Goal: Browse casually

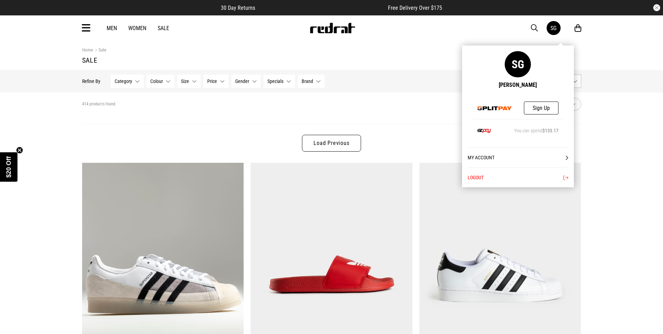
click at [555, 33] on link "SG" at bounding box center [554, 28] width 14 height 14
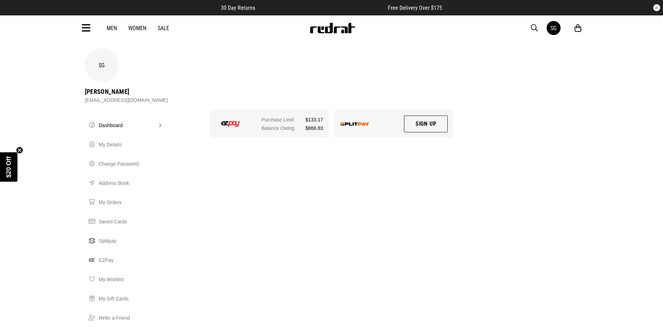
click at [378, 193] on div "SG Salu Gago salugago78@gmail.com Dashboard Dashboard My Details Change Passwor…" at bounding box center [331, 200] width 499 height 304
click at [578, 29] on icon at bounding box center [578, 28] width 7 height 9
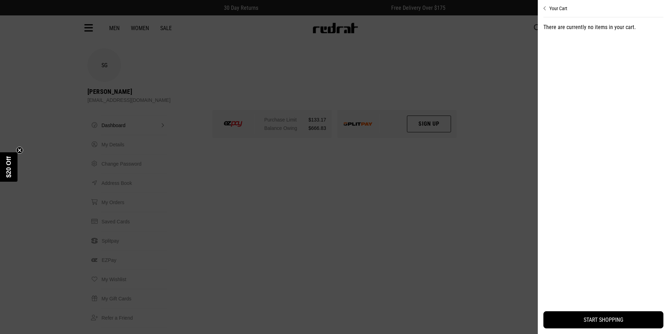
drag, startPoint x: 498, startPoint y: 105, endPoint x: 467, endPoint y: 123, distance: 36.2
click at [498, 105] on div at bounding box center [334, 167] width 669 height 334
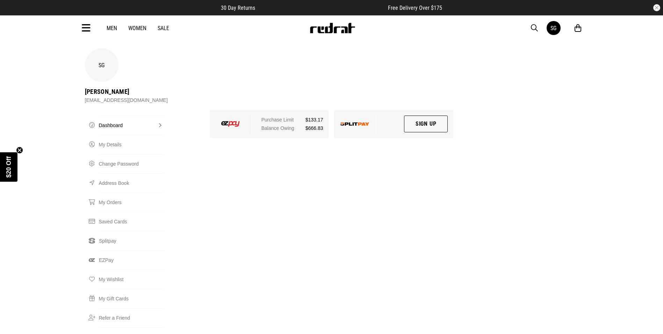
click at [168, 28] on link "Sale" at bounding box center [164, 28] width 12 height 7
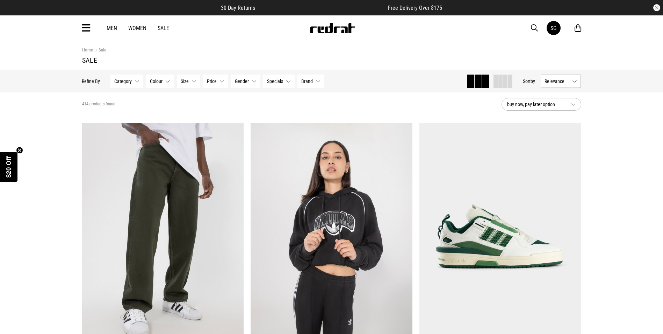
click at [86, 28] on icon at bounding box center [86, 28] width 9 height 12
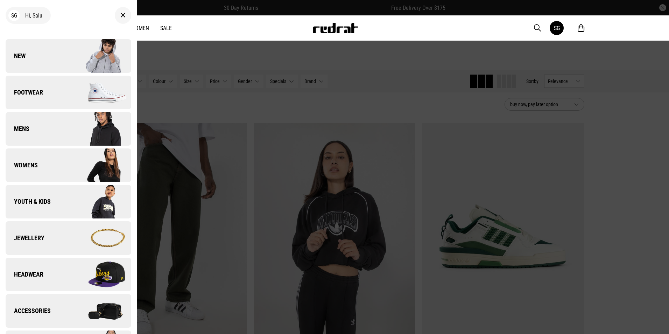
click at [41, 96] on span "Footwear" at bounding box center [24, 92] width 37 height 8
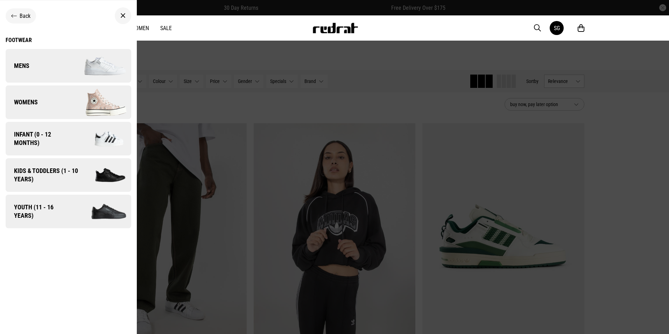
click at [50, 174] on span "Kids & Toddlers (1 - 10 years)" at bounding box center [44, 174] width 76 height 17
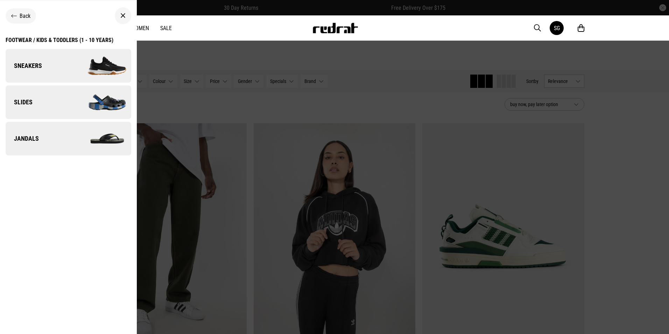
click at [51, 66] on link "Sneakers" at bounding box center [69, 66] width 126 height 34
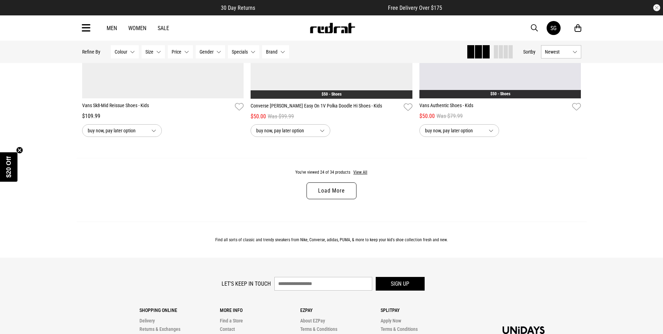
scroll to position [2203, 0]
click at [340, 193] on link "Load More" at bounding box center [332, 190] width 50 height 17
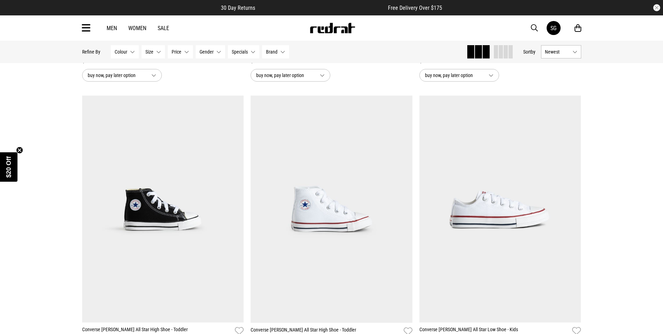
scroll to position [2763, 0]
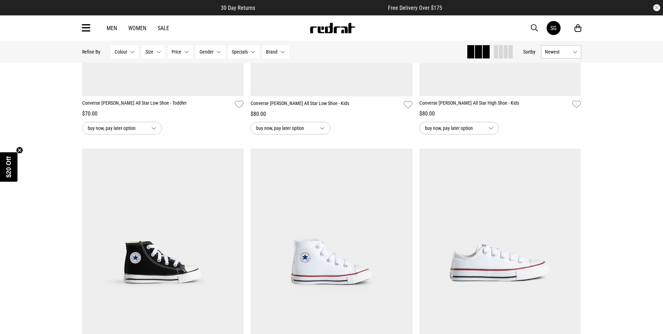
click at [164, 28] on link "Sale" at bounding box center [164, 28] width 12 height 7
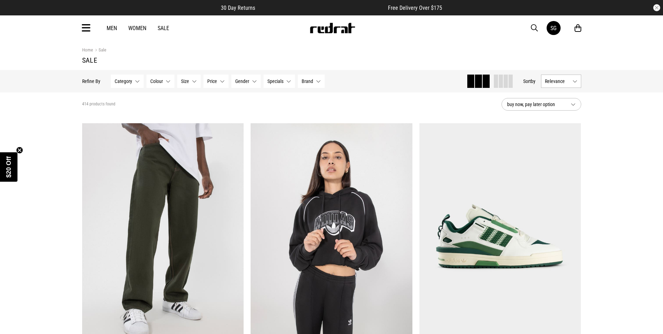
click at [85, 33] on icon at bounding box center [86, 28] width 9 height 12
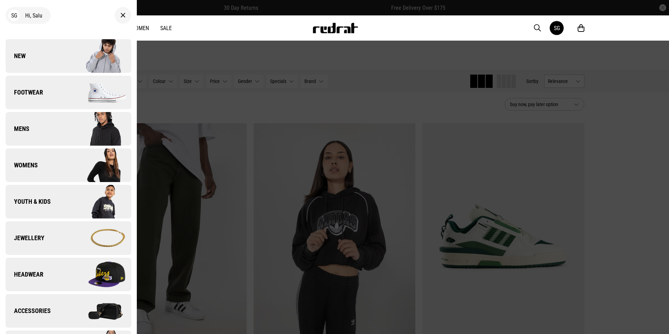
click at [46, 170] on link "Womens" at bounding box center [69, 165] width 126 height 34
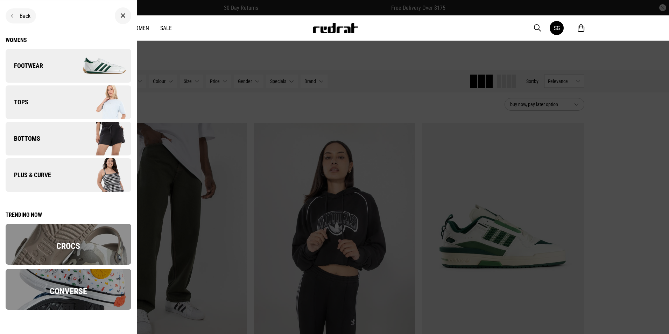
click at [56, 70] on link "Footwear" at bounding box center [69, 66] width 126 height 34
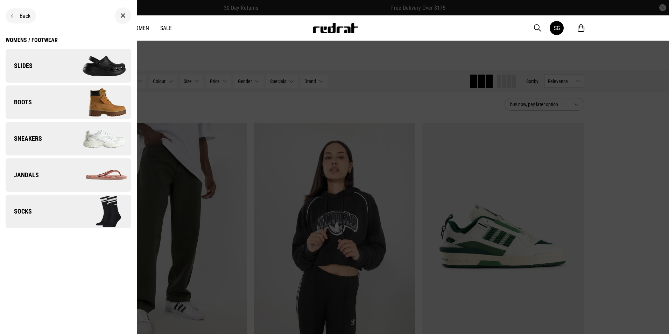
click at [51, 72] on link "Slides" at bounding box center [69, 66] width 126 height 34
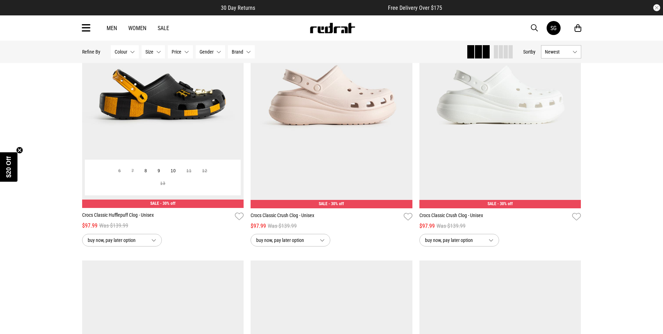
scroll to position [870, 0]
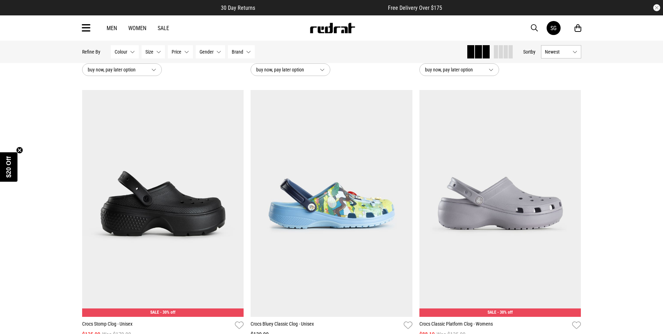
click at [165, 29] on link "Sale" at bounding box center [164, 28] width 12 height 7
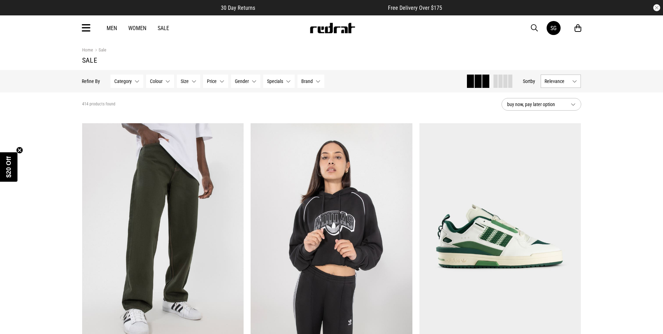
click at [91, 28] on div "Men Women Sale SG Hi, Salu New Back Footwear Back Mens Back Womens Back Youth &…" at bounding box center [332, 27] width 511 height 25
click at [86, 30] on icon at bounding box center [86, 28] width 9 height 12
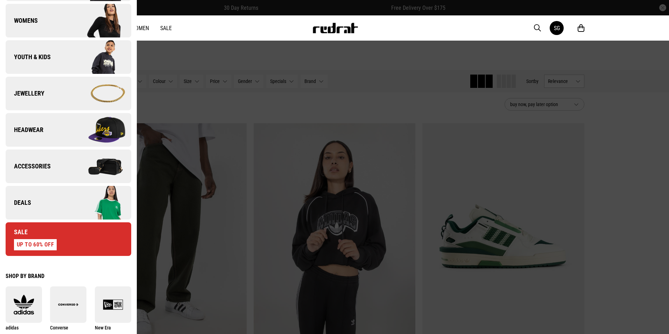
scroll to position [175, 0]
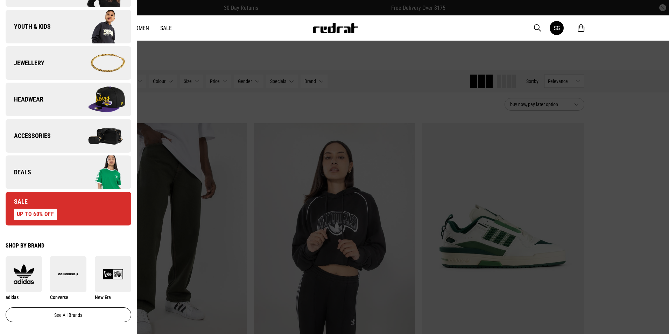
click at [50, 169] on link "Deals" at bounding box center [69, 172] width 126 height 34
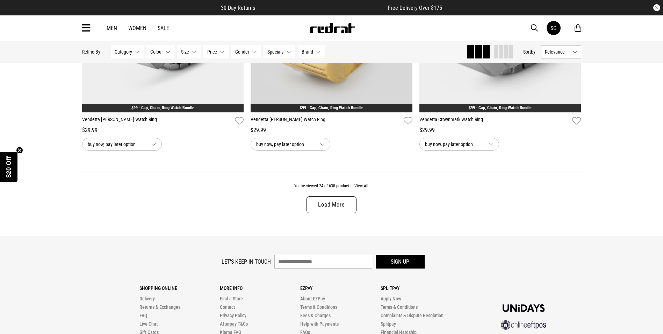
scroll to position [2308, 0]
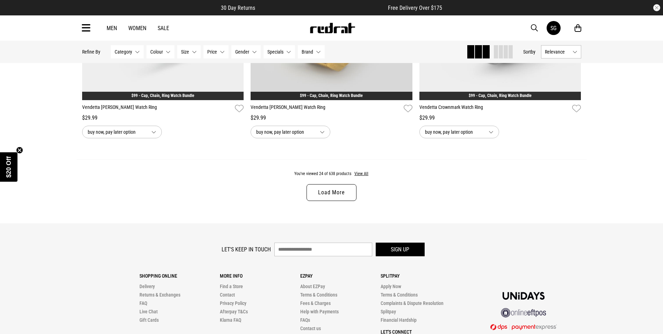
click at [339, 199] on link "Load More" at bounding box center [332, 192] width 50 height 17
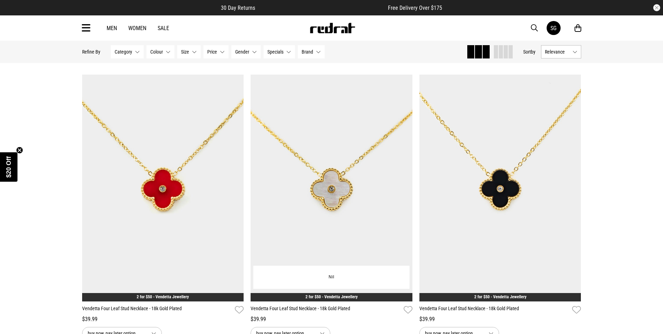
scroll to position [4372, 0]
